Goal: Information Seeking & Learning: Learn about a topic

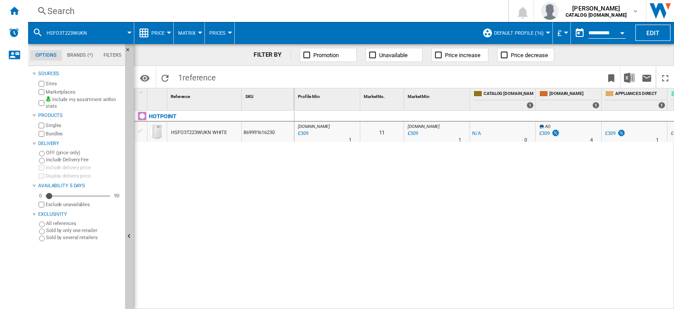
scroll to position [0, 416]
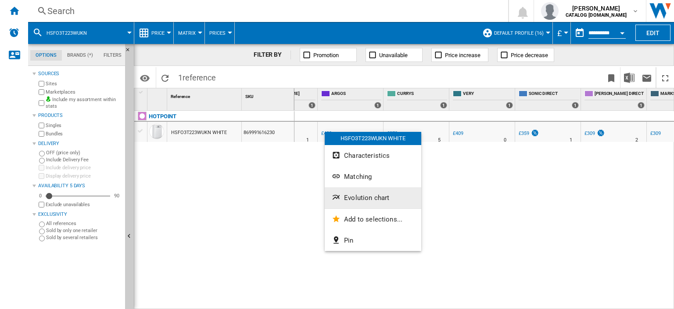
click at [361, 196] on span "Evolution chart" at bounding box center [366, 198] width 45 height 8
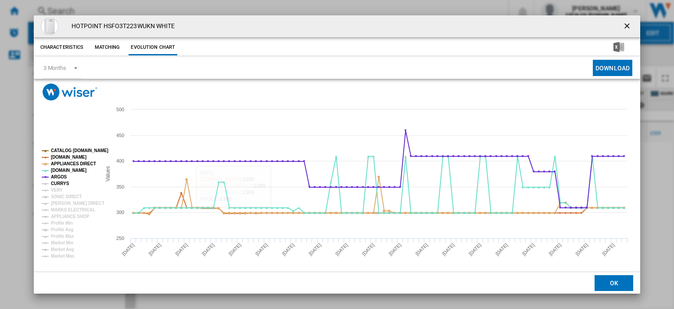
click at [56, 181] on tspan "CURRYS" at bounding box center [60, 183] width 18 height 5
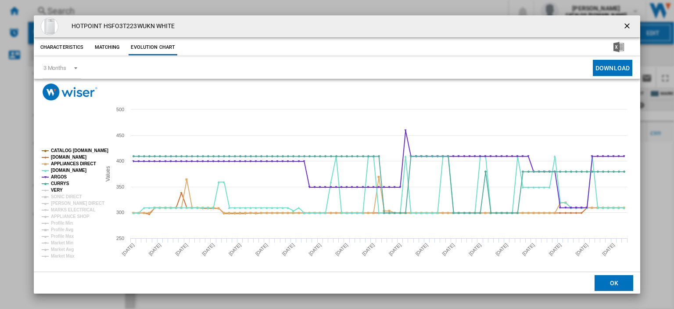
click at [56, 188] on tspan "VERY" at bounding box center [57, 189] width 12 height 5
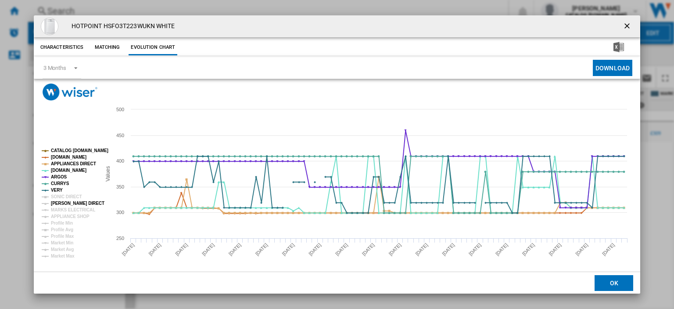
click at [56, 201] on tspan "[PERSON_NAME] DIRECT" at bounding box center [78, 203] width 54 height 5
click at [57, 196] on tspan "SONIC DIRECT" at bounding box center [66, 196] width 31 height 5
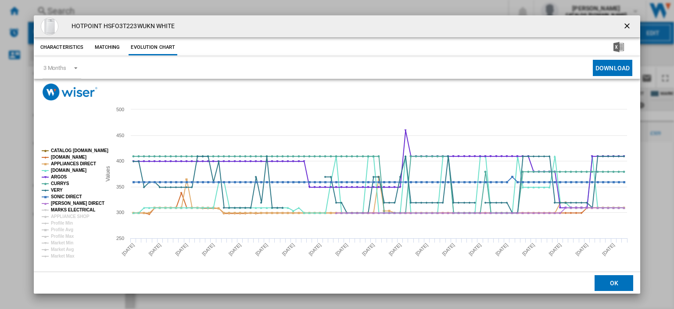
click at [59, 209] on tspan "MARKS ELECTRICAL" at bounding box center [73, 209] width 44 height 5
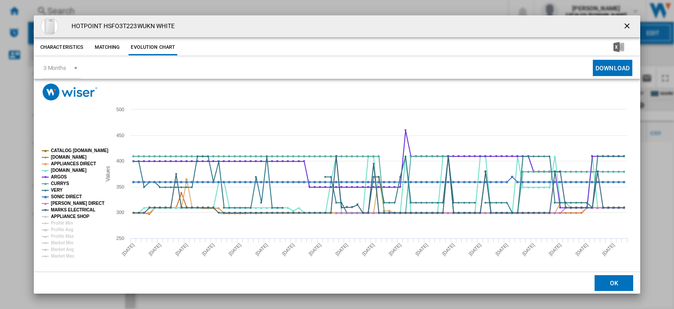
click at [59, 215] on tspan "APPLIANCE SHOP" at bounding box center [70, 216] width 39 height 5
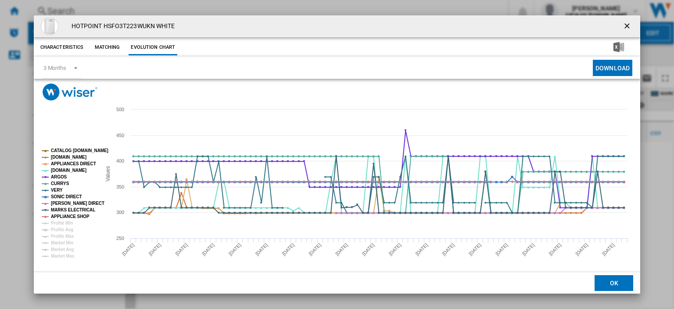
click at [623, 26] on ng-md-icon "getI18NText('BUTTONS.CLOSE_DIALOG')" at bounding box center [628, 27] width 11 height 11
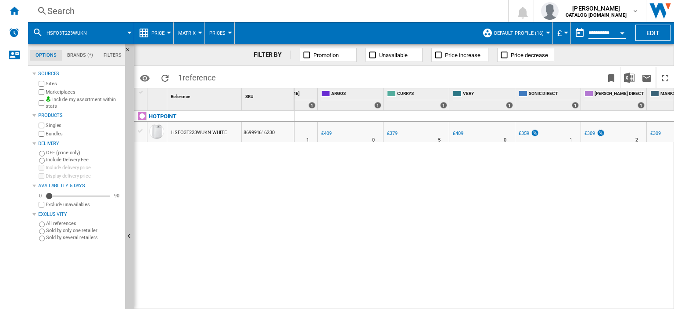
click at [60, 12] on div "Search" at bounding box center [266, 11] width 438 height 12
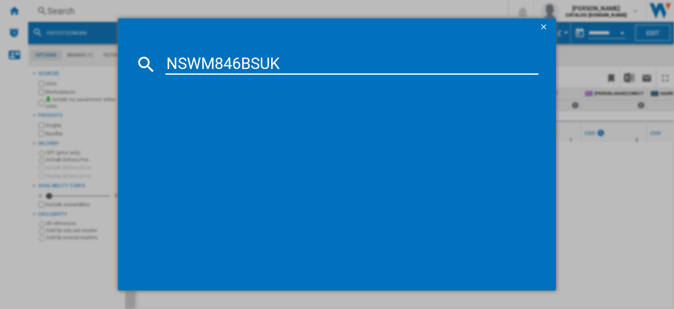
type input "NSWM846BSUK"
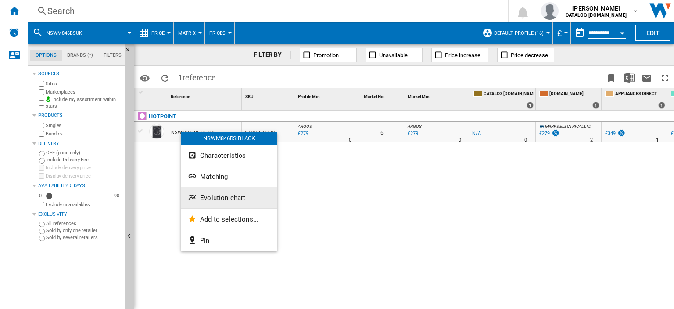
click at [227, 196] on span "Evolution chart" at bounding box center [222, 198] width 45 height 8
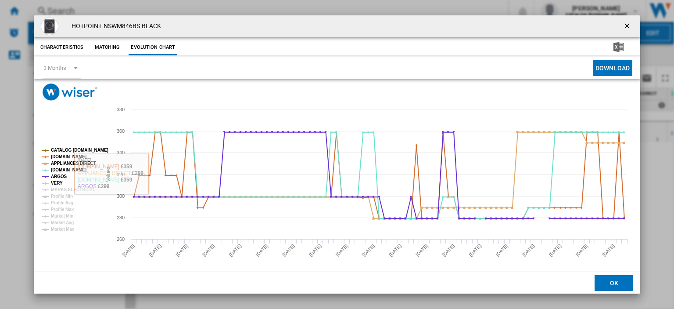
click at [53, 183] on tspan "VERY" at bounding box center [57, 182] width 12 height 5
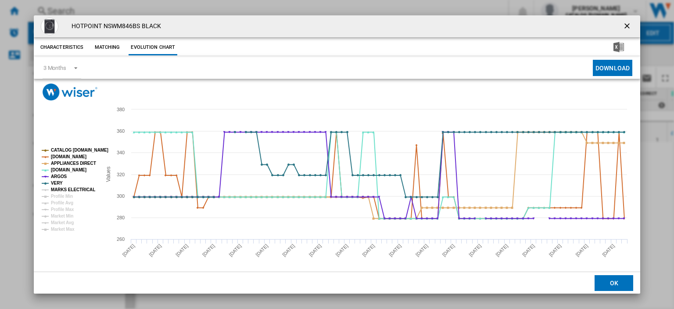
click at [53, 189] on tspan "MARKS ELECTRICAL" at bounding box center [73, 189] width 44 height 5
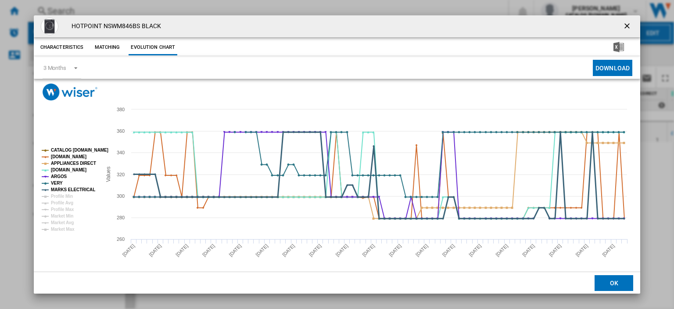
click at [61, 189] on tspan "MARKS ELECTRICAL" at bounding box center [73, 189] width 44 height 5
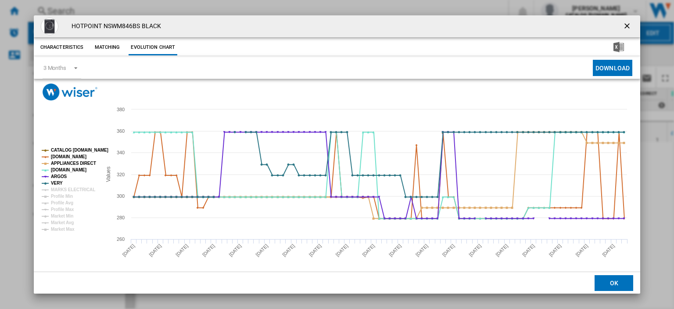
click at [61, 189] on tspan "MARKS ELECTRICAL" at bounding box center [73, 189] width 44 height 5
